Goal: Task Accomplishment & Management: Complete application form

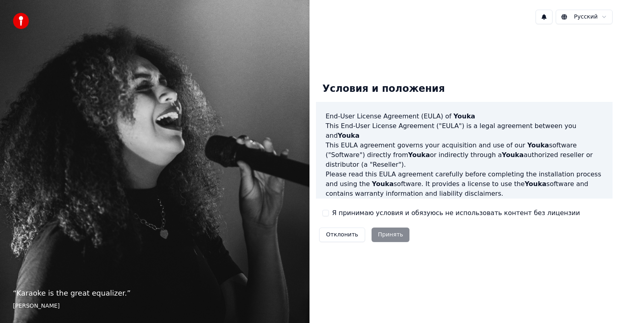
click at [348, 214] on label "Я принимаю условия и обязуюсь не использовать контент без лицензии" at bounding box center [456, 213] width 248 height 10
click at [329, 214] on button "Я принимаю условия и обязуюсь не использовать контент без лицензии" at bounding box center [325, 213] width 6 height 6
click at [384, 232] on button "Принять" at bounding box center [390, 235] width 38 height 15
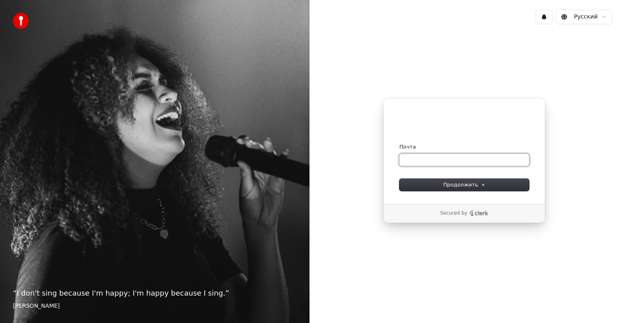
click at [457, 160] on input "Почта" at bounding box center [464, 160] width 130 height 12
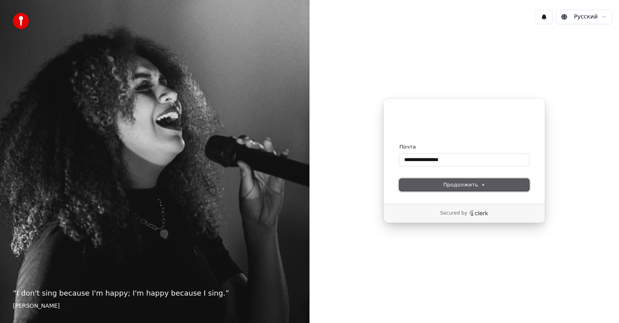
click at [445, 182] on span "Продолжить" at bounding box center [464, 184] width 42 height 7
type input "**********"
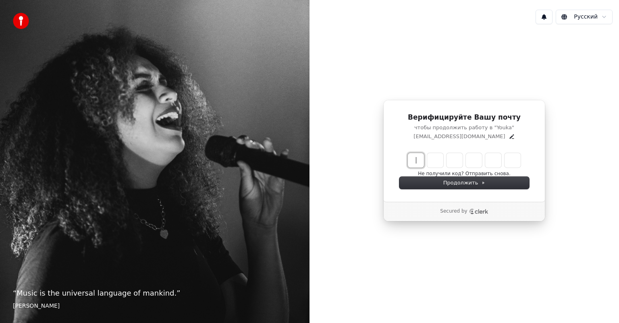
click at [410, 155] on input "Enter verification code" at bounding box center [472, 160] width 129 height 15
type input "******"
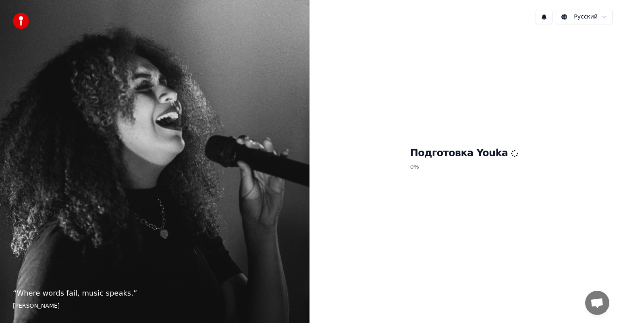
click at [510, 156] on icon at bounding box center [514, 153] width 9 height 9
click at [450, 137] on div "Подготовка Youka 0 %" at bounding box center [463, 161] width 309 height 260
click at [444, 158] on h1 "Подготовка Youka" at bounding box center [464, 153] width 108 height 13
